Goal: Navigation & Orientation: Understand site structure

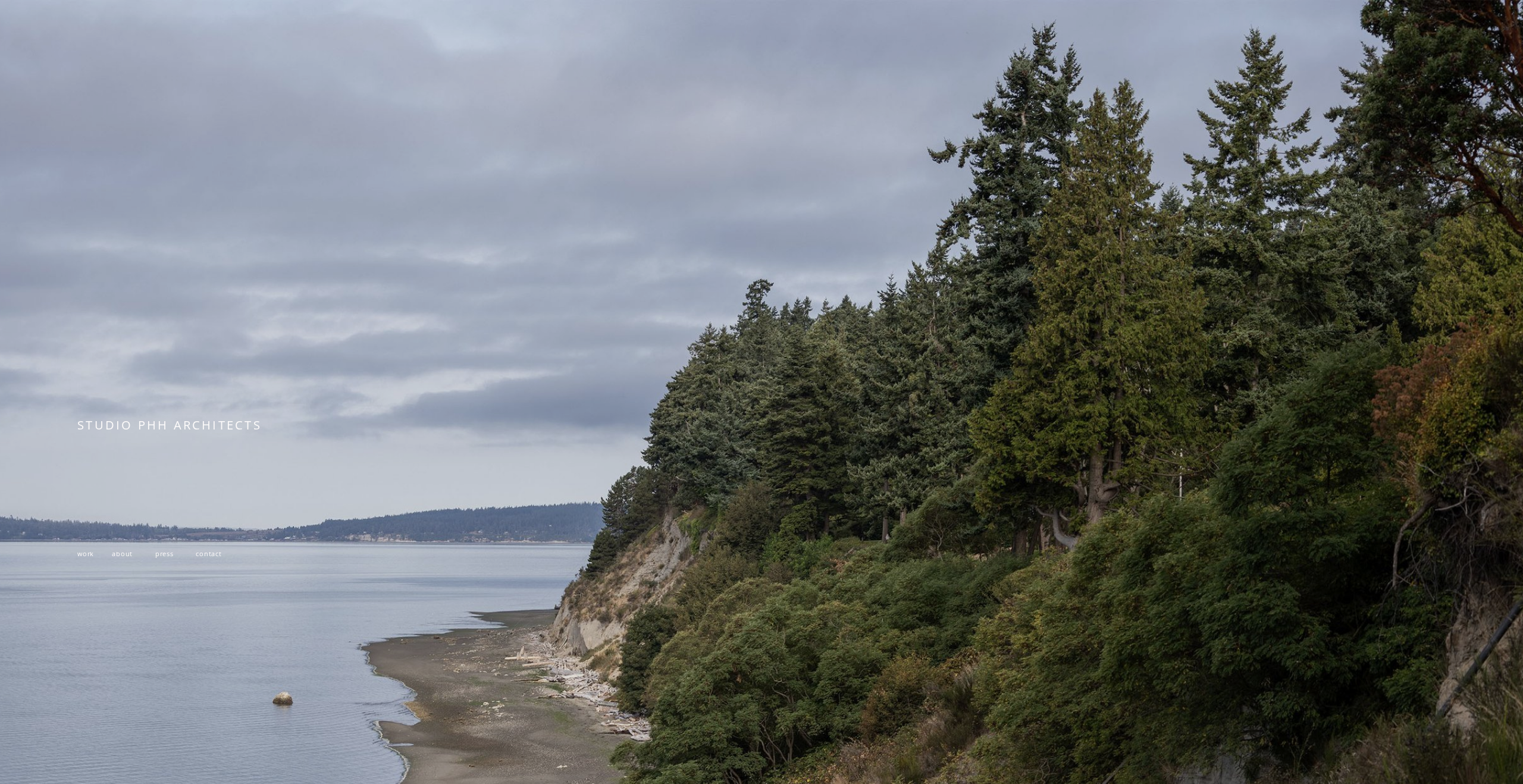
click at [88, 551] on span "work" at bounding box center [85, 553] width 16 height 9
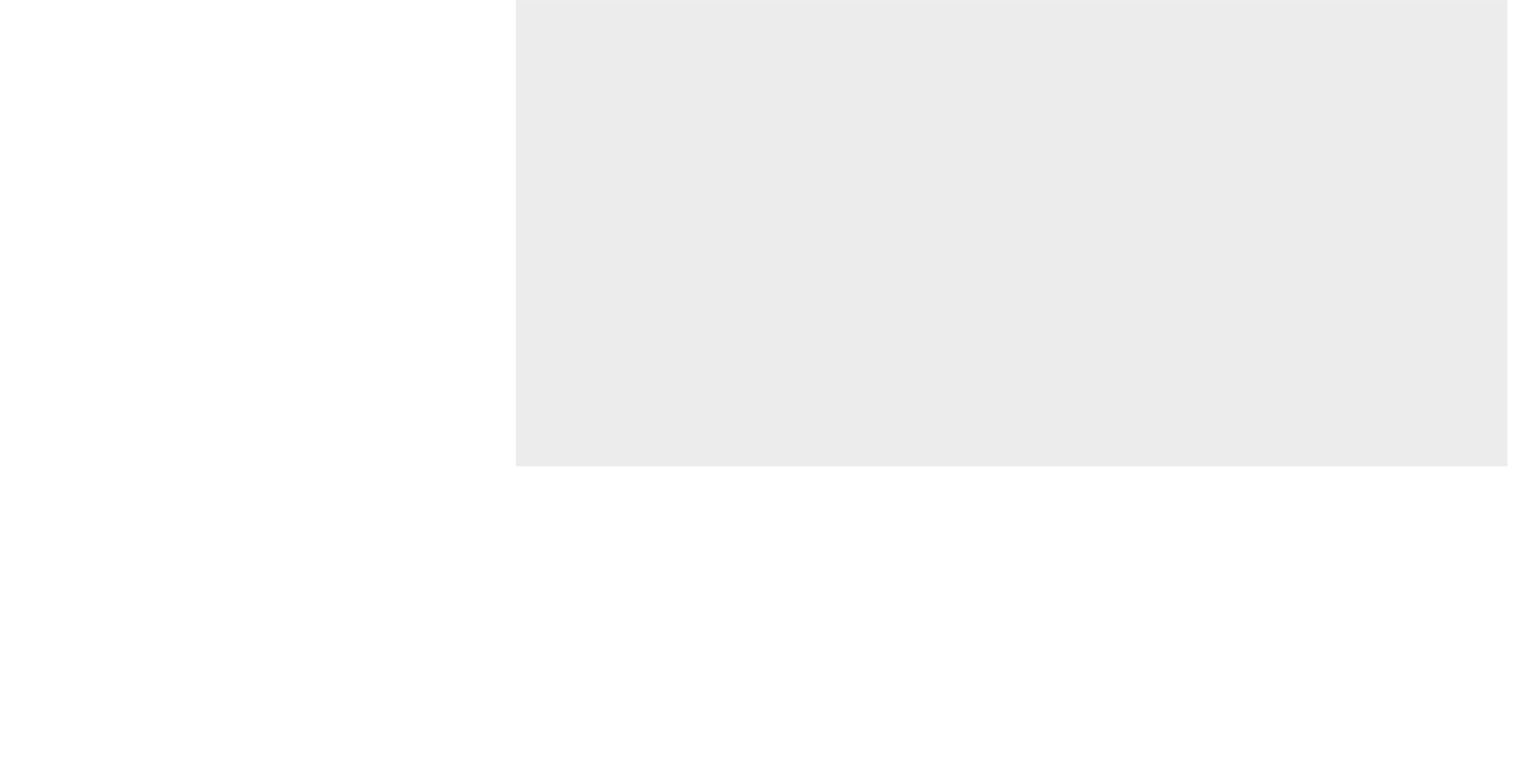
scroll to position [4404, 0]
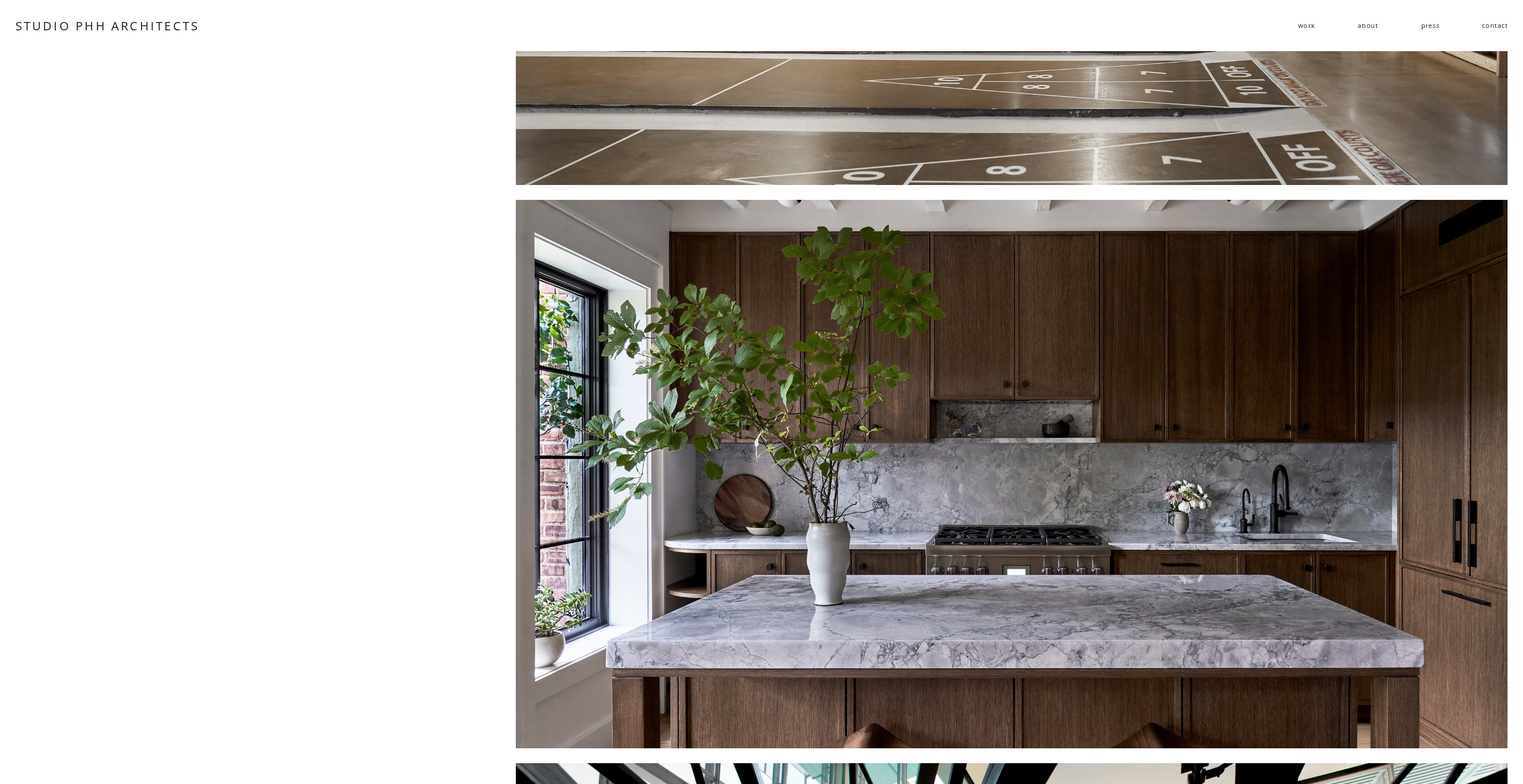
click at [734, 415] on div at bounding box center [1012, 474] width 992 height 548
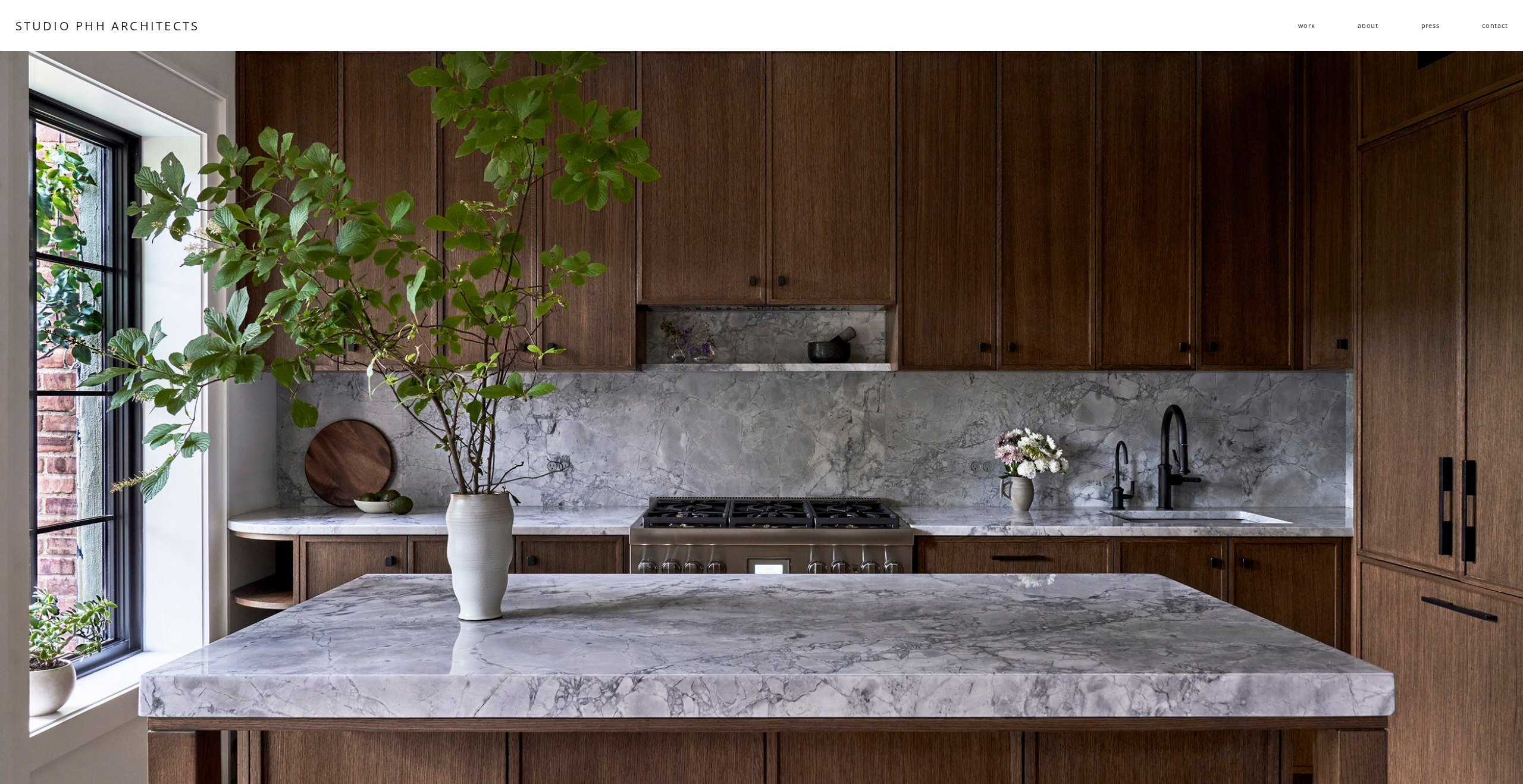
click at [1367, 26] on link "about" at bounding box center [1368, 25] width 21 height 17
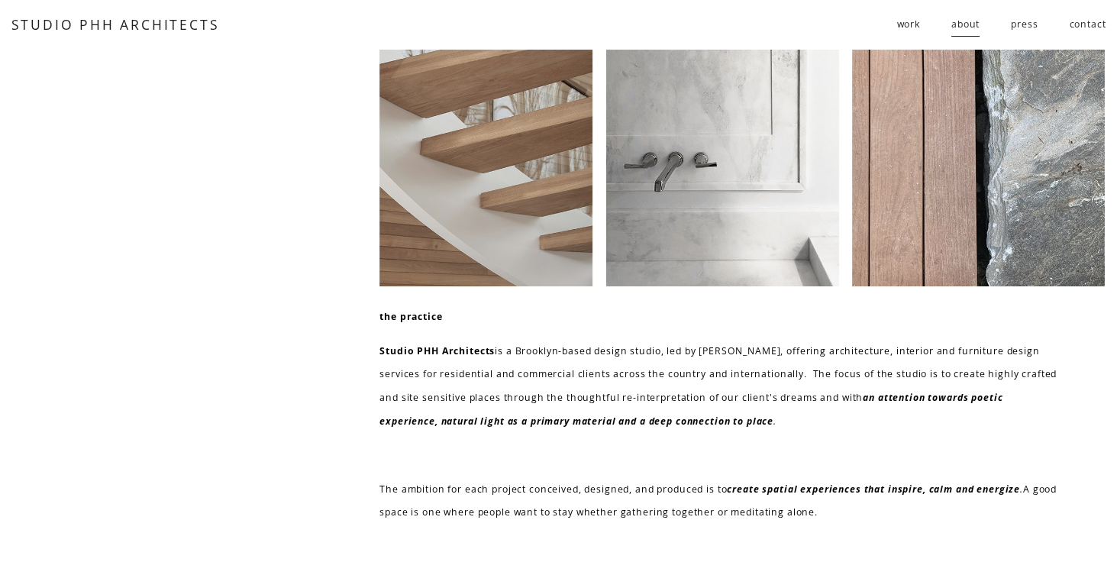
click at [1023, 22] on link "press" at bounding box center [1024, 24] width 27 height 25
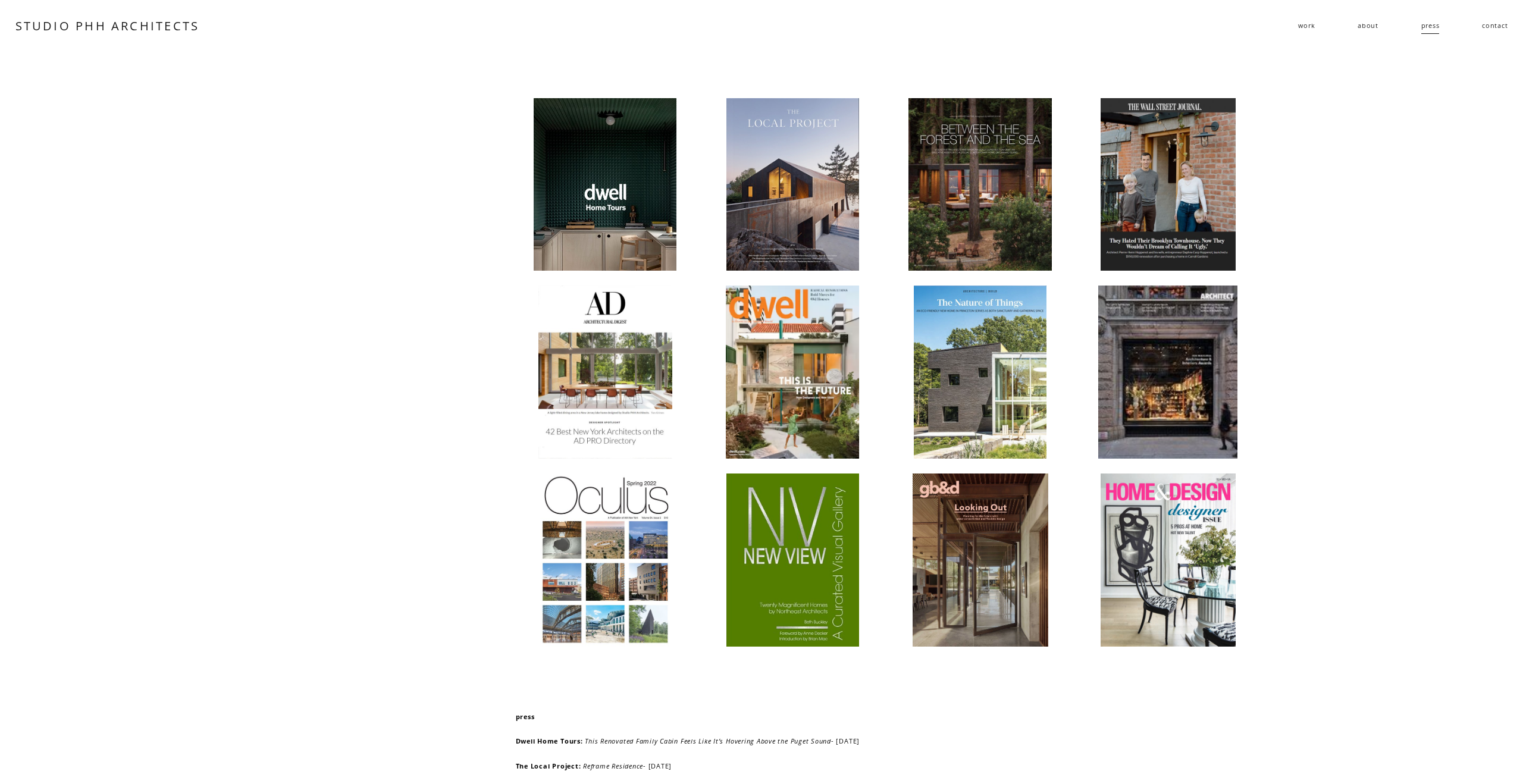
click at [870, 21] on link "contact" at bounding box center [1494, 25] width 26 height 17
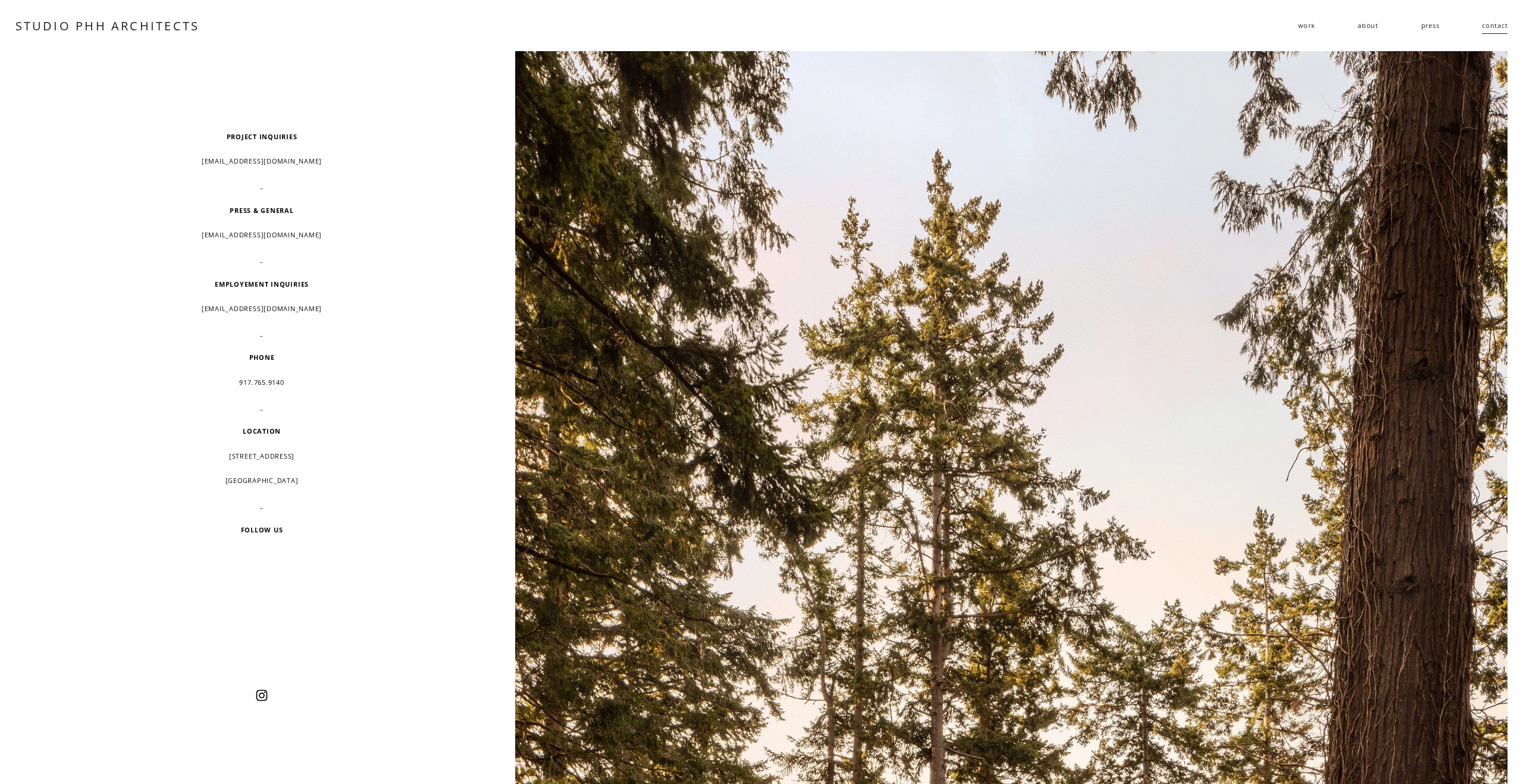
click at [129, 19] on link "STUDIO PHH ARCHITECTS" at bounding box center [108, 25] width 185 height 16
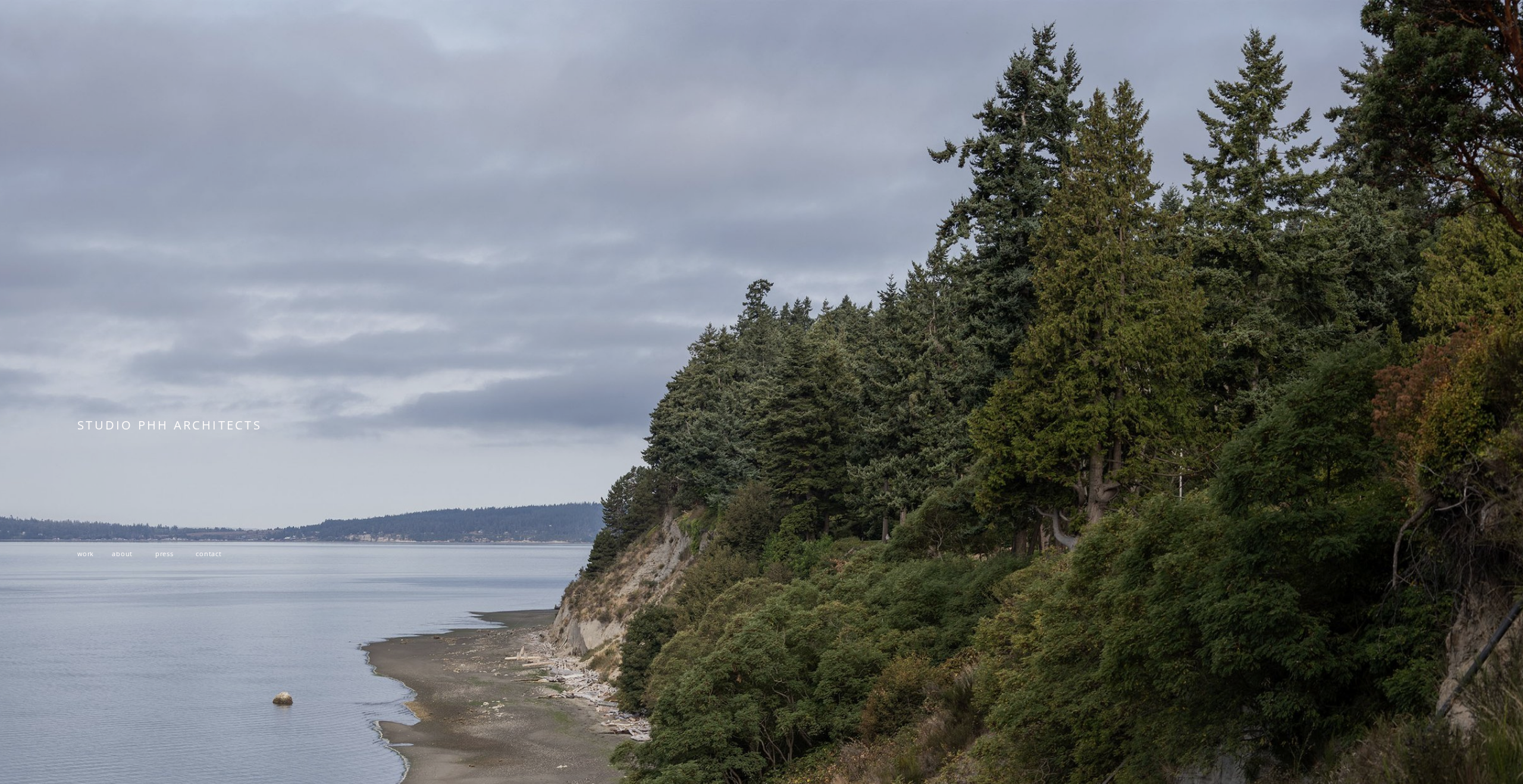
click at [1198, 156] on div at bounding box center [761, 529] width 1523 height 1058
